Goal: Transaction & Acquisition: Book appointment/travel/reservation

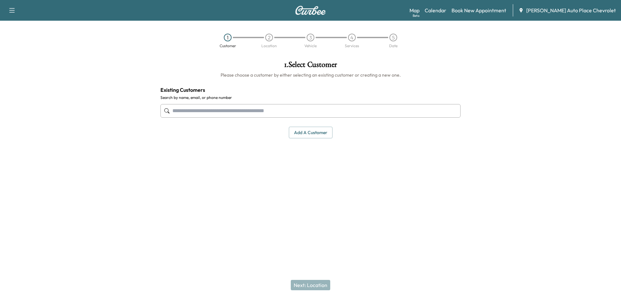
click at [225, 112] on input "text" at bounding box center [310, 111] width 300 height 14
click at [197, 114] on input "**" at bounding box center [310, 111] width 300 height 14
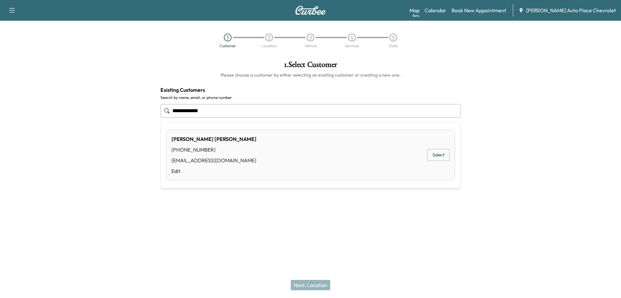
click at [445, 152] on button "Select" at bounding box center [438, 155] width 22 height 12
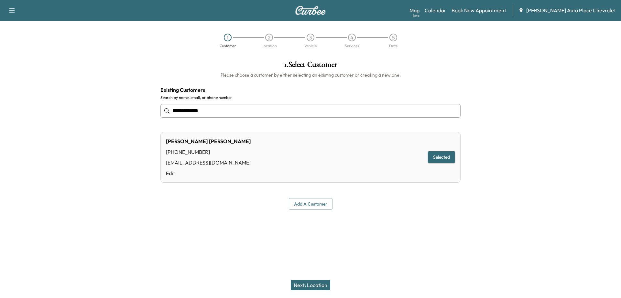
type input "**********"
click at [306, 287] on button "Next: Location" at bounding box center [310, 285] width 39 height 10
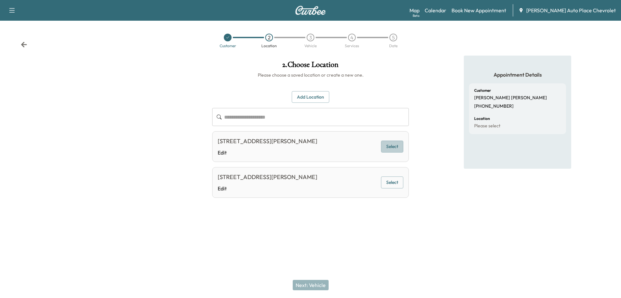
click at [391, 148] on button "Select" at bounding box center [392, 147] width 22 height 12
click at [315, 285] on button "Next: Vehicle" at bounding box center [311, 285] width 36 height 10
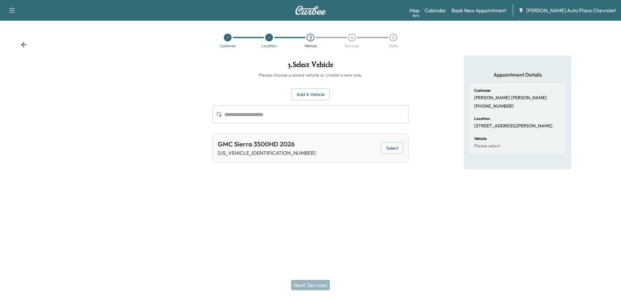
click at [244, 154] on p "[US_VEHICLE_IDENTIFICATION_NUMBER]" at bounding box center [267, 153] width 98 height 8
copy p "[US_VEHICLE_IDENTIFICATION_NUMBER]"
drag, startPoint x: 19, startPoint y: 37, endPoint x: 22, endPoint y: 45, distance: 7.8
click at [21, 42] on div "Customer Location 3 Vehicle 4 Services 5 Date" at bounding box center [310, 38] width 621 height 35
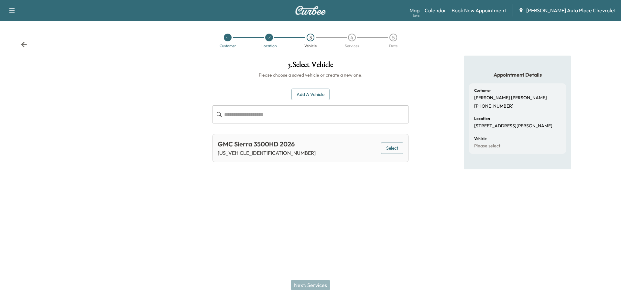
click at [22, 45] on icon at bounding box center [24, 44] width 6 height 5
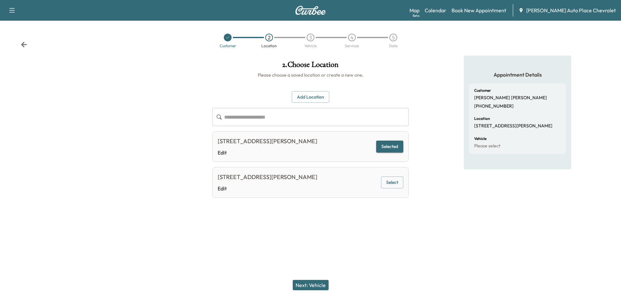
click at [26, 46] on icon at bounding box center [24, 44] width 6 height 6
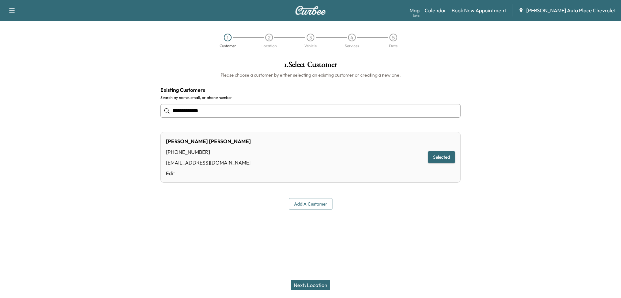
click at [12, 12] on icon "button" at bounding box center [12, 10] width 8 height 8
click at [68, 74] on div at bounding box center [77, 135] width 155 height 159
